Goal: Find specific page/section: Find specific page/section

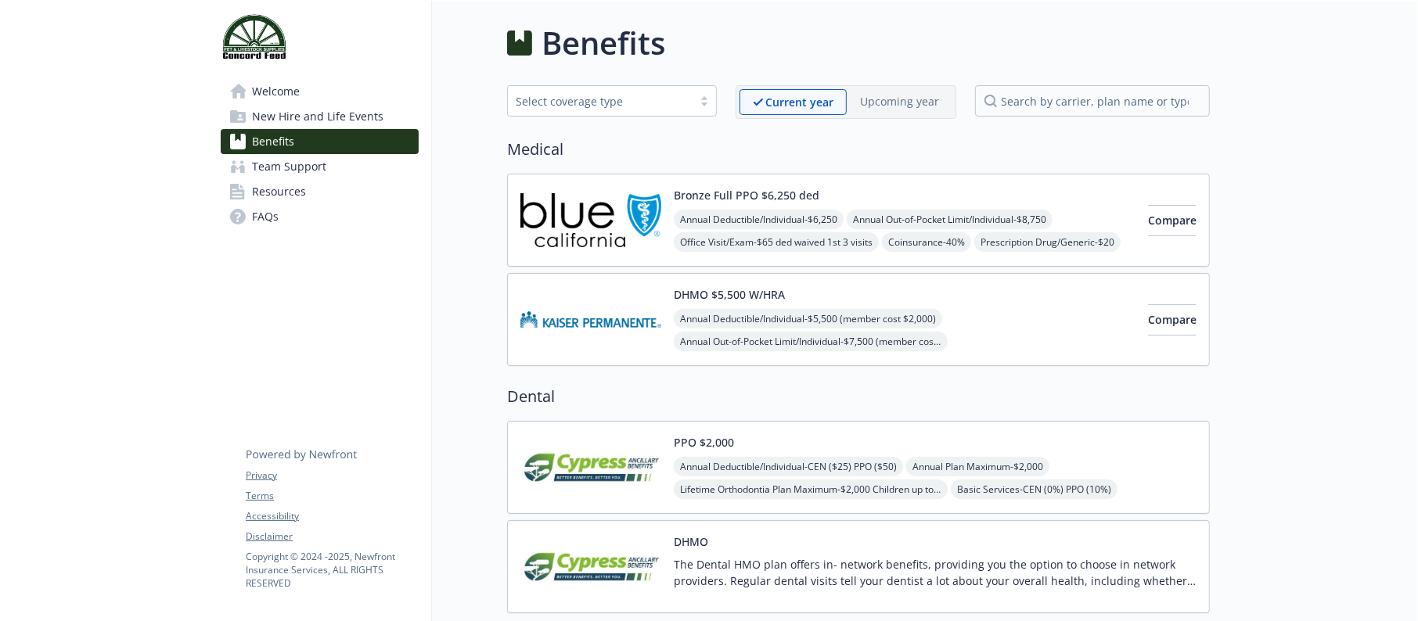
scroll to position [586, 0]
